Goal: Task Accomplishment & Management: Use online tool/utility

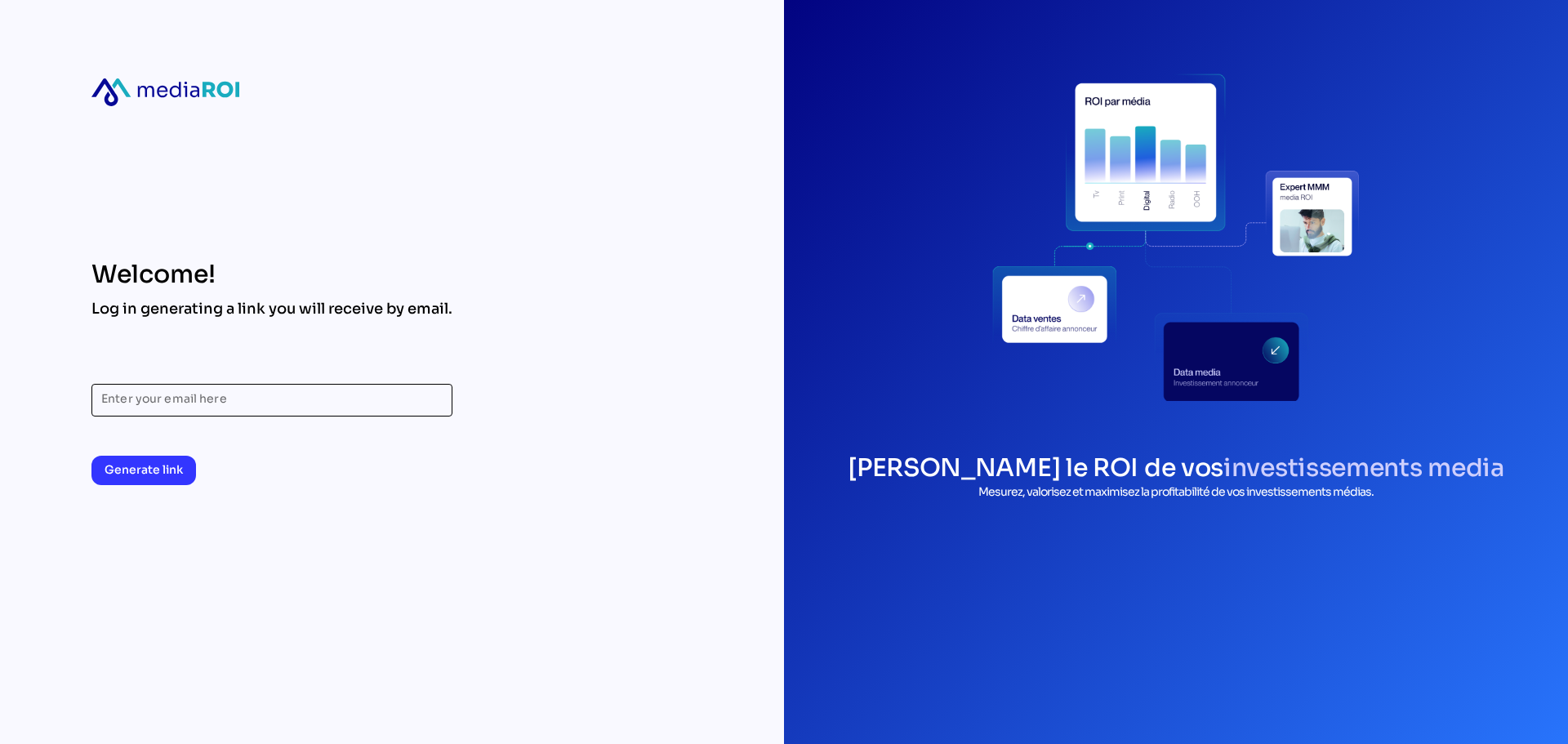
click at [228, 402] on input "Enter your email here" at bounding box center [272, 400] width 342 height 33
type input "**********"
click at [171, 476] on span "Generate link" at bounding box center [143, 469] width 79 height 19
